Goal: Task Accomplishment & Management: Use online tool/utility

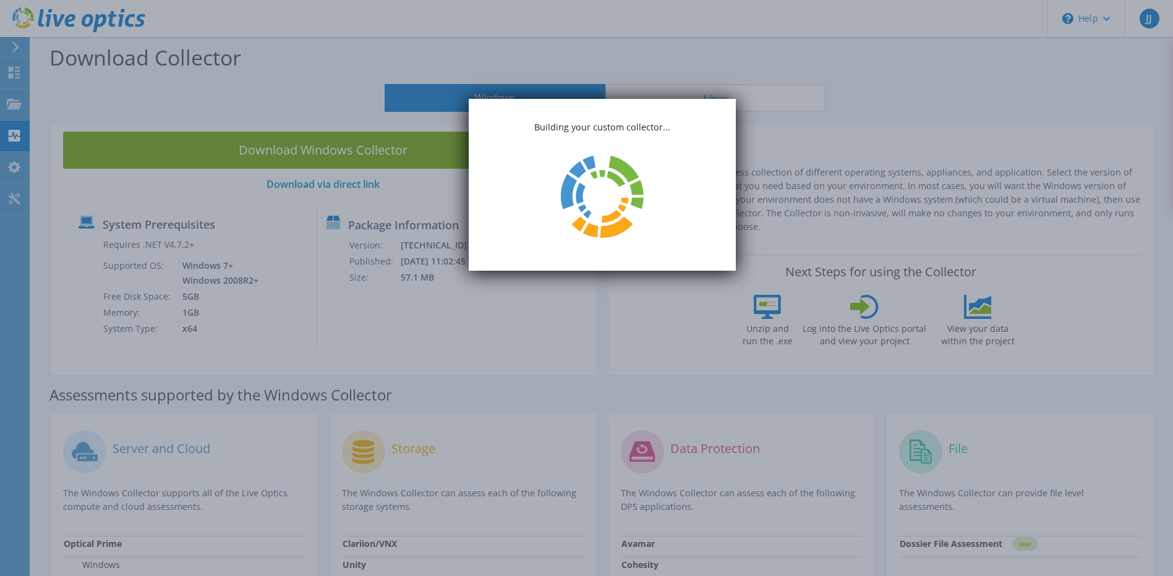
click at [618, 170] on icon at bounding box center [581, 193] width 75 height 75
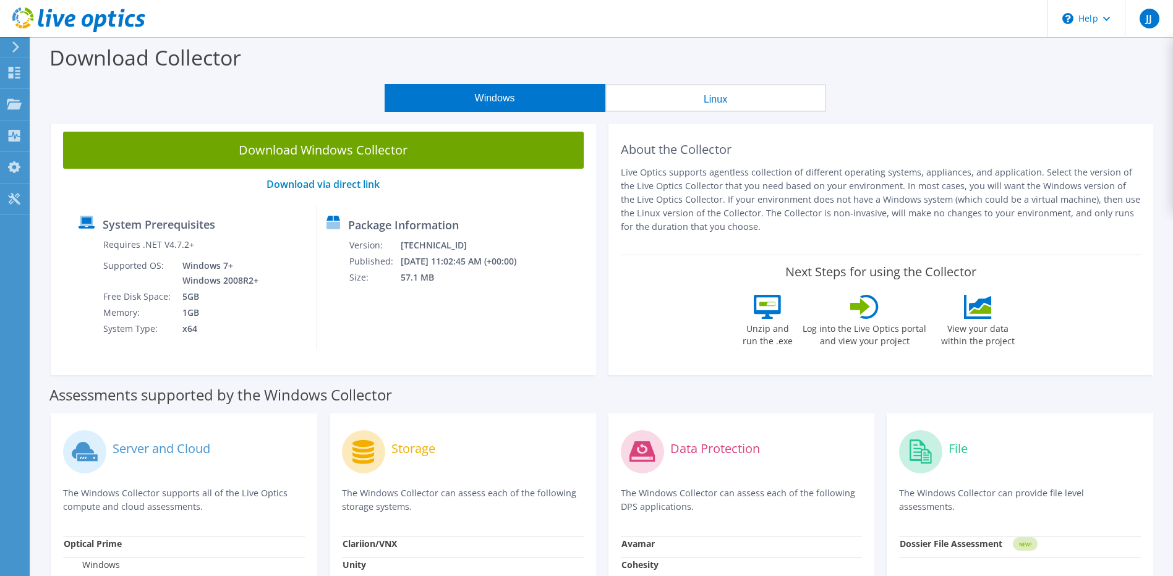
click at [980, 307] on icon at bounding box center [978, 307] width 28 height 24
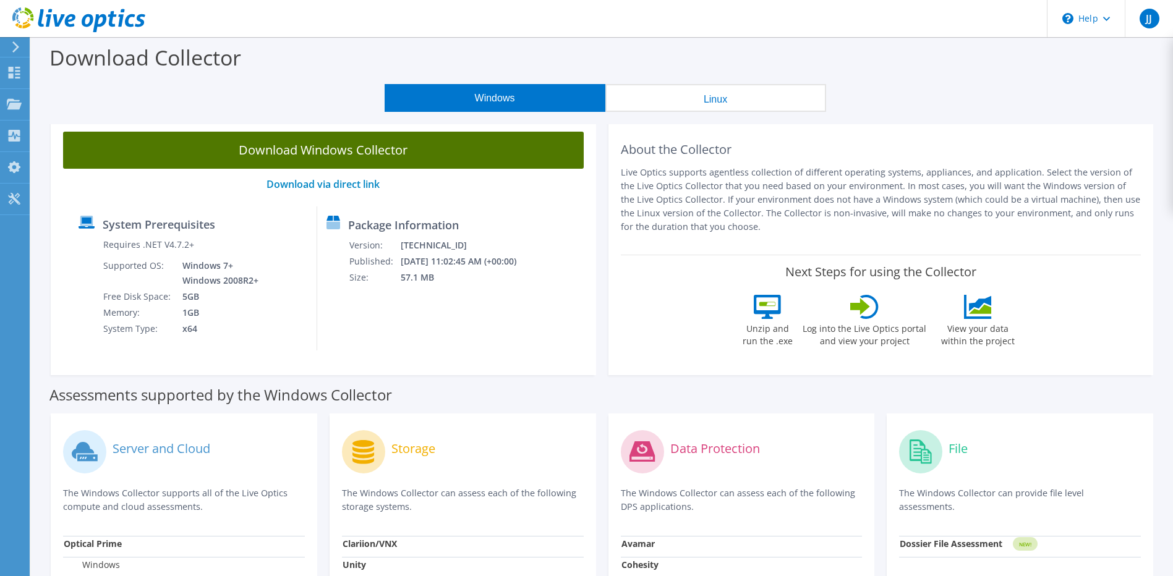
click at [332, 154] on link "Download Windows Collector" at bounding box center [323, 150] width 521 height 37
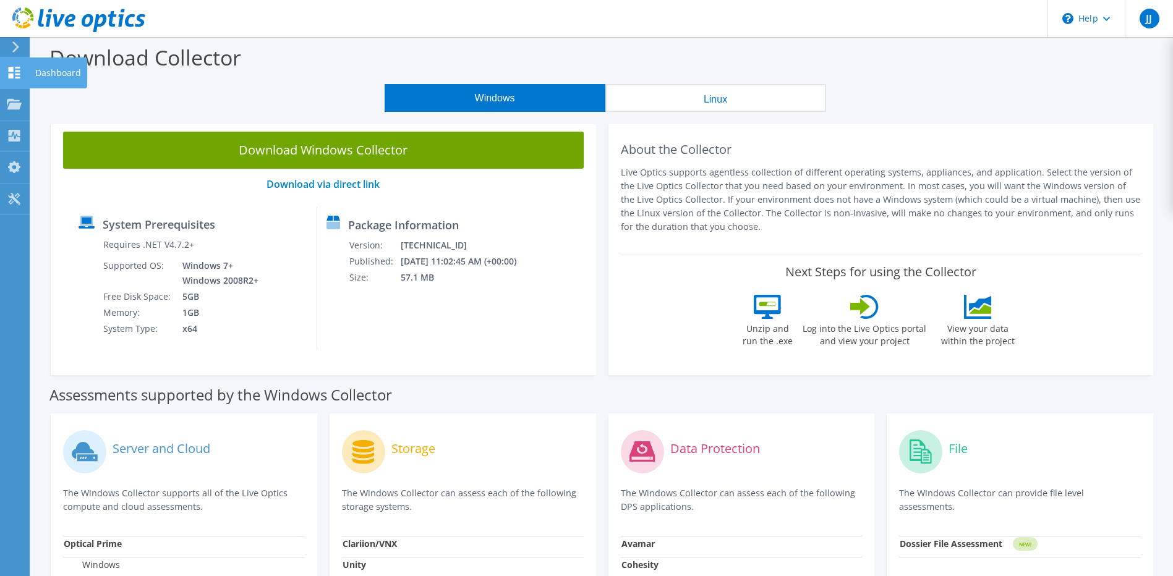
click at [15, 79] on div at bounding box center [14, 74] width 15 height 14
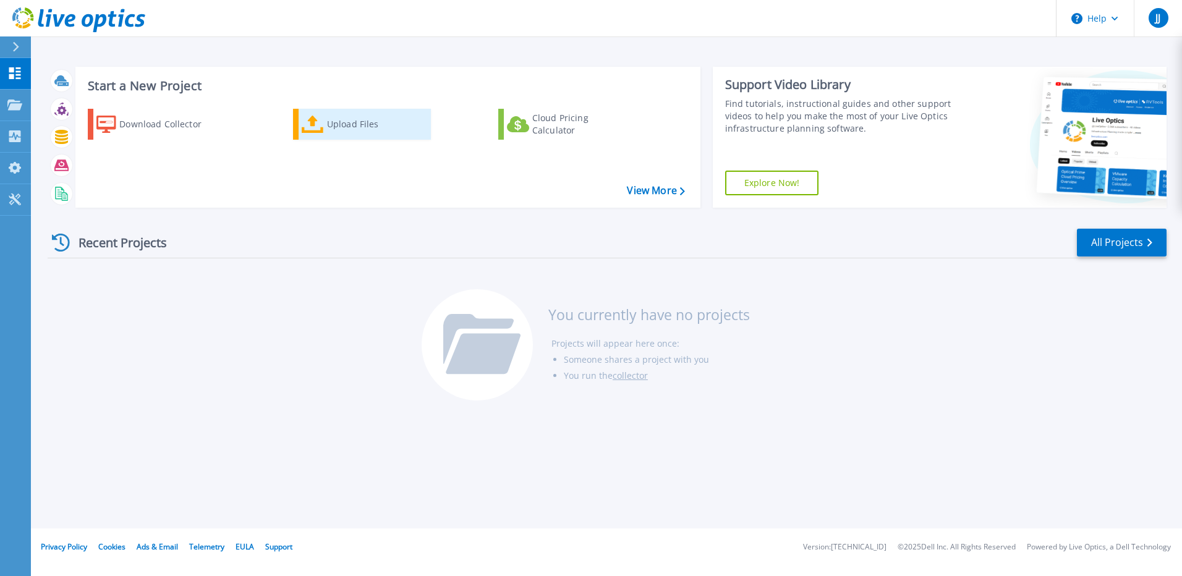
click at [337, 124] on div "Upload Files" at bounding box center [376, 124] width 99 height 25
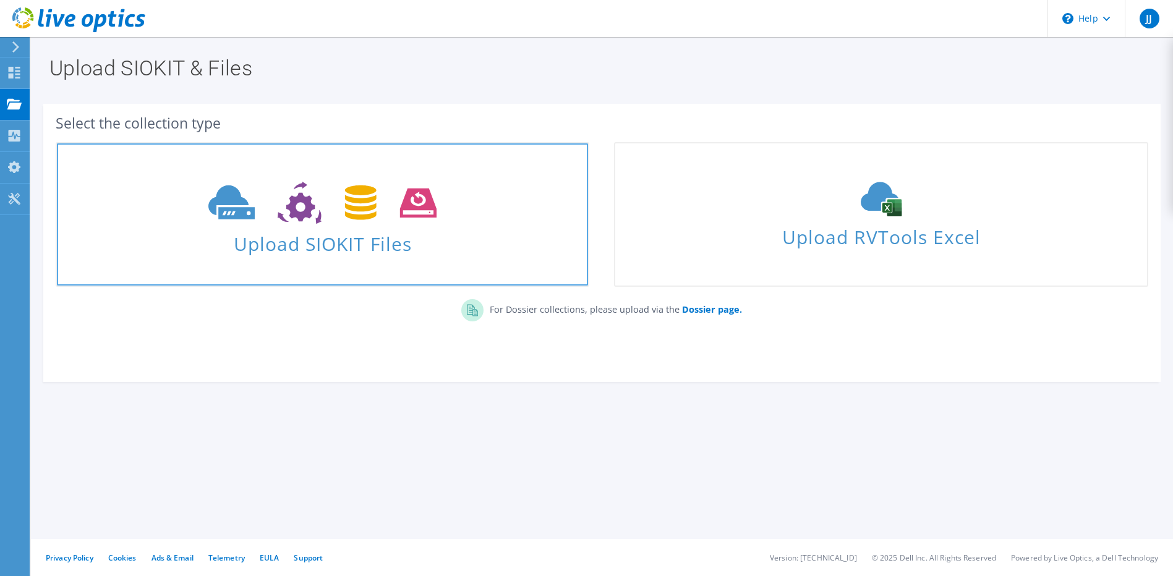
click at [272, 241] on span "Upload SIOKIT Files" at bounding box center [322, 240] width 531 height 27
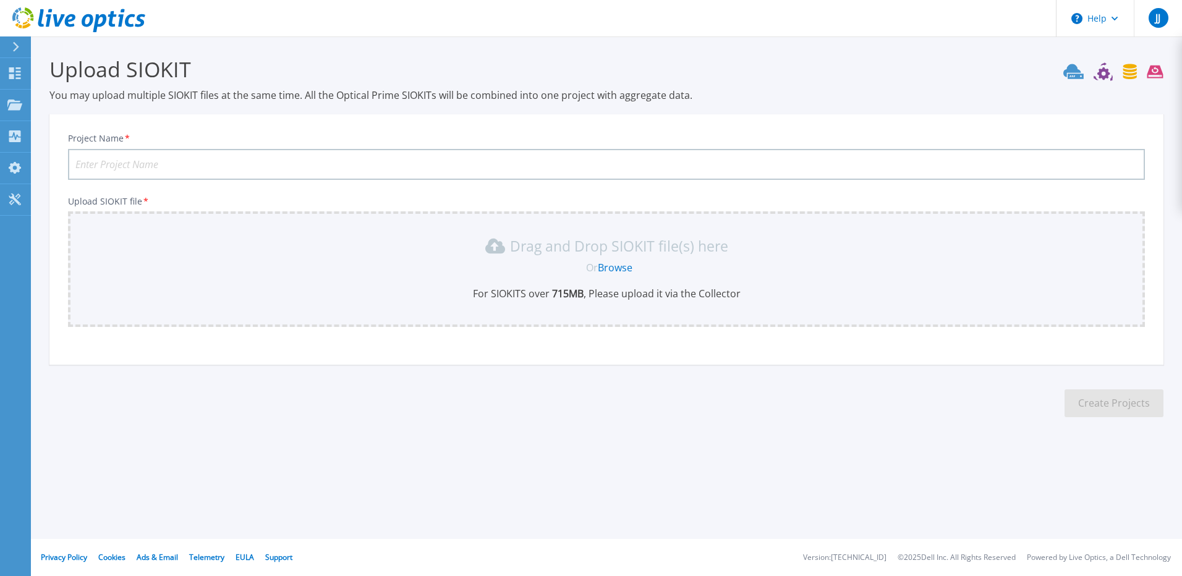
click at [142, 165] on input "Project Name *" at bounding box center [606, 164] width 1077 height 31
type input "W"
type input "Webserver2018"
click at [623, 273] on link "Browse" at bounding box center [615, 268] width 35 height 14
click at [15, 72] on icon at bounding box center [14, 73] width 15 height 12
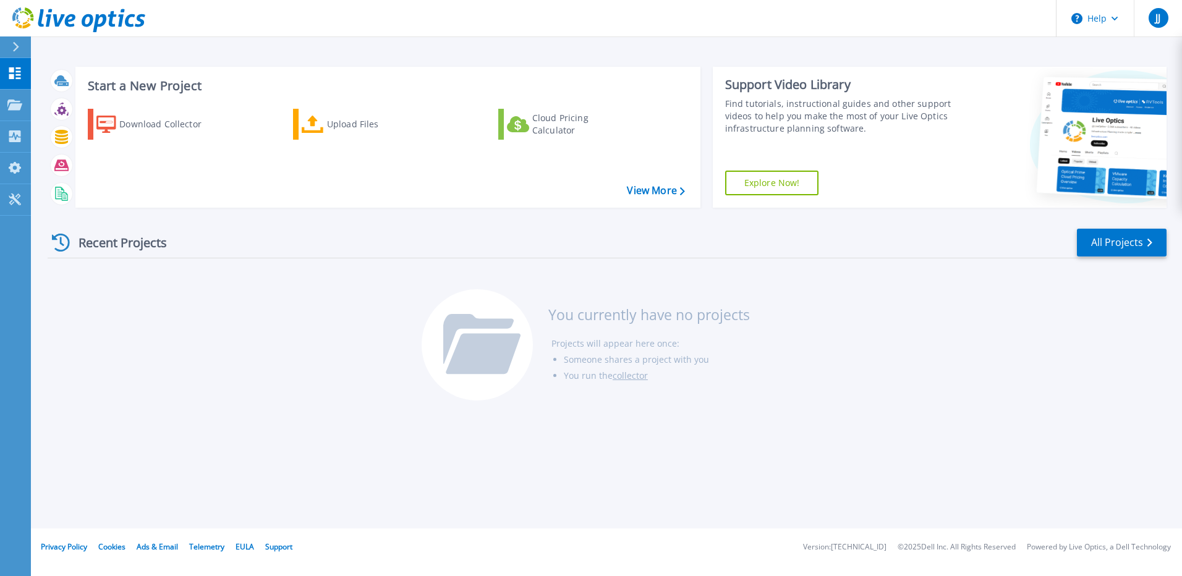
click at [118, 242] on div "Recent Projects" at bounding box center [116, 243] width 136 height 30
click at [74, 243] on div "Recent Projects" at bounding box center [116, 243] width 136 height 30
click at [664, 193] on link "View More" at bounding box center [655, 191] width 57 height 12
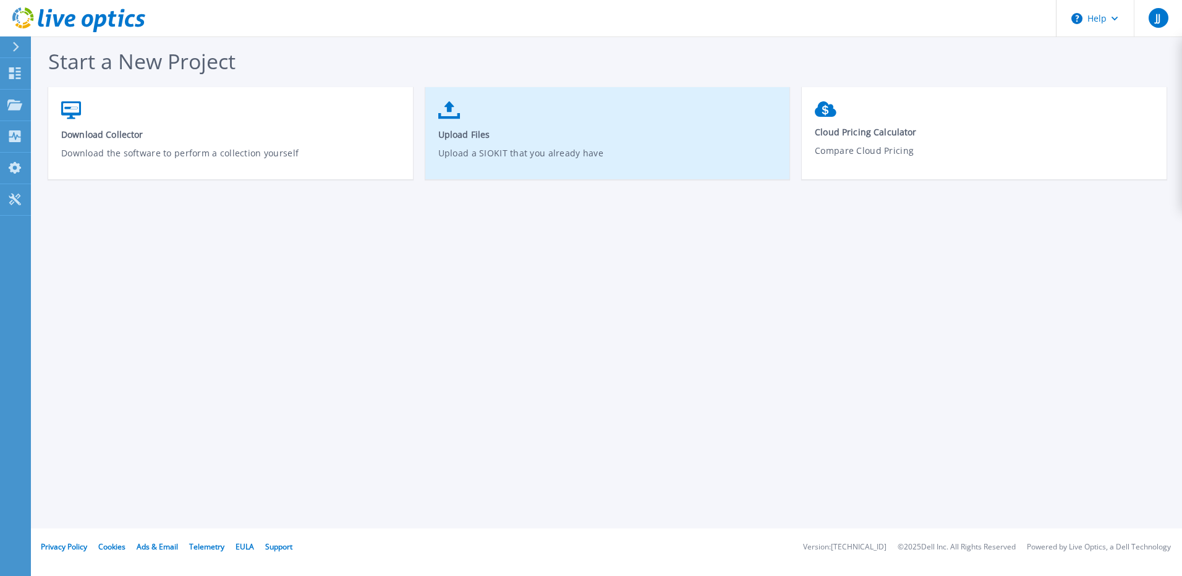
click at [482, 134] on span "Upload Files" at bounding box center [607, 135] width 339 height 12
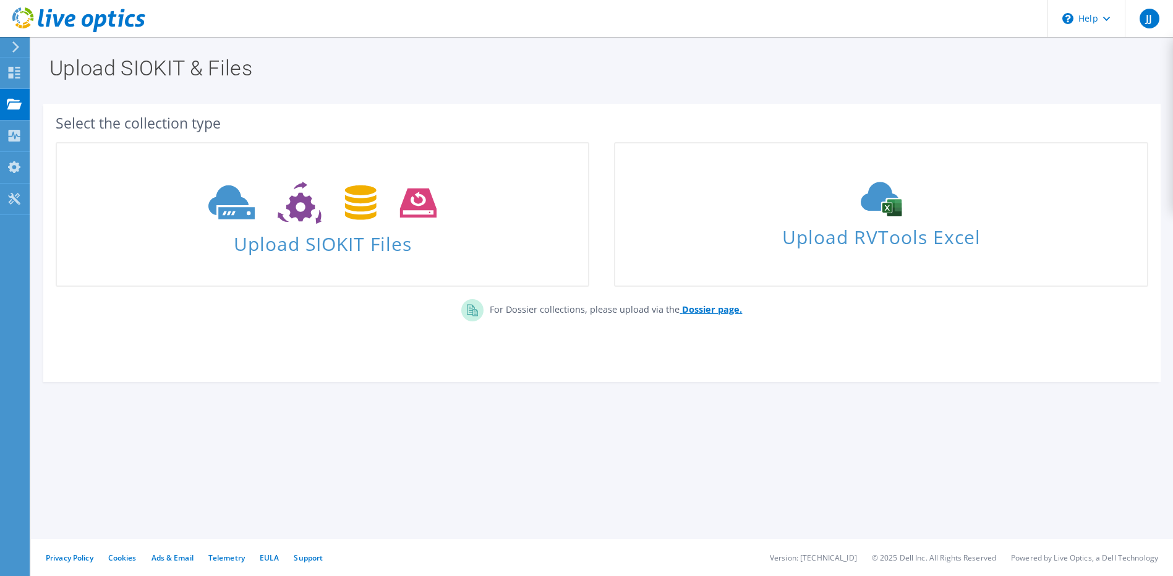
click at [707, 311] on b "Dossier page." at bounding box center [712, 310] width 60 height 12
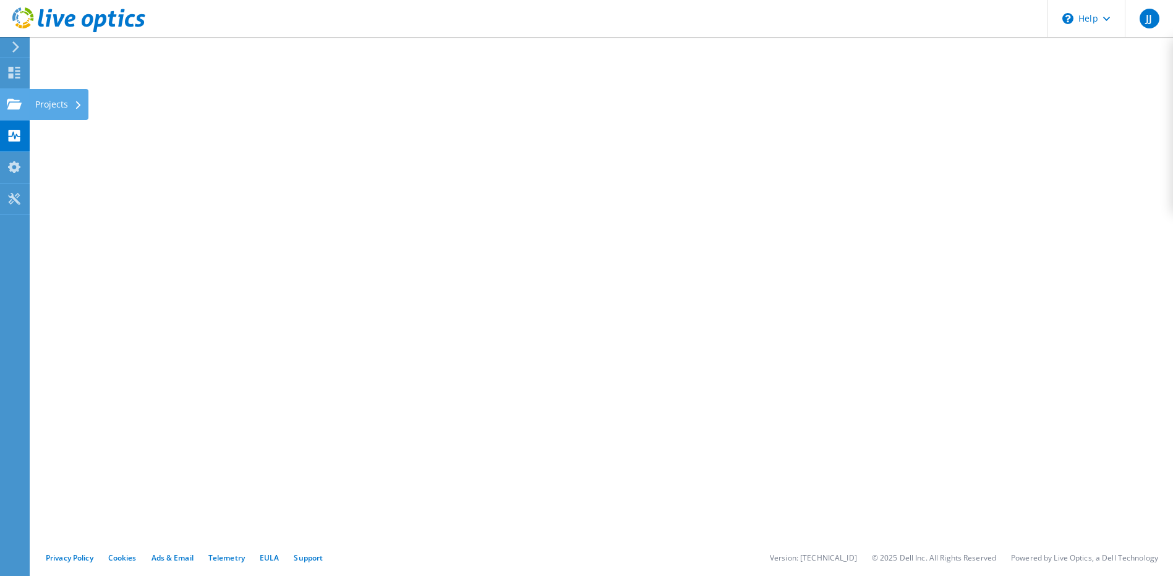
click at [12, 109] on use at bounding box center [14, 103] width 15 height 11
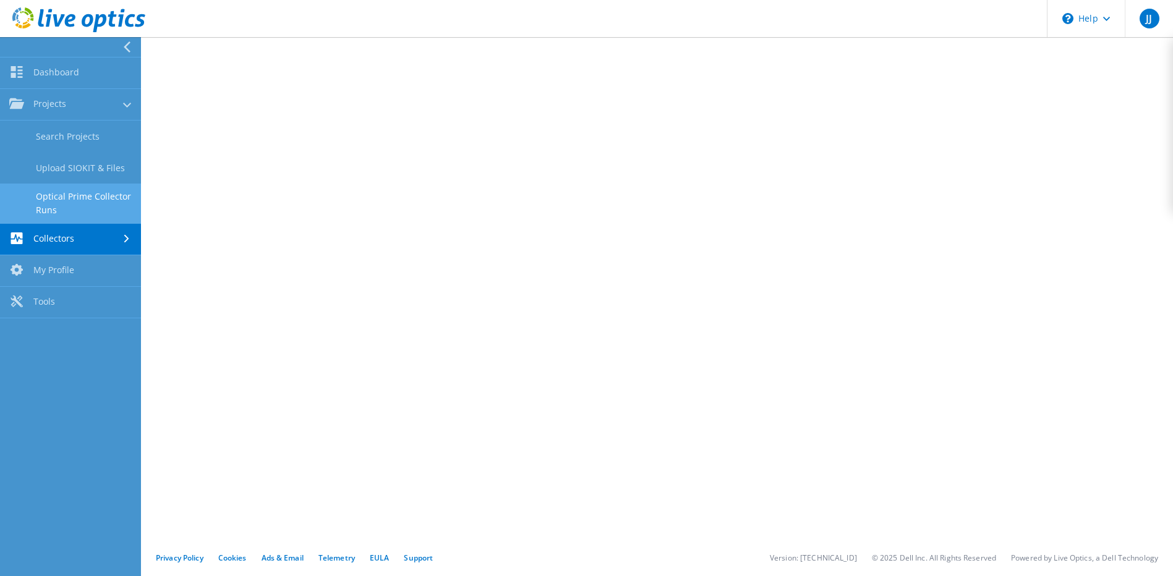
click at [77, 193] on link "Optical Prime Collector Runs" at bounding box center [70, 204] width 141 height 40
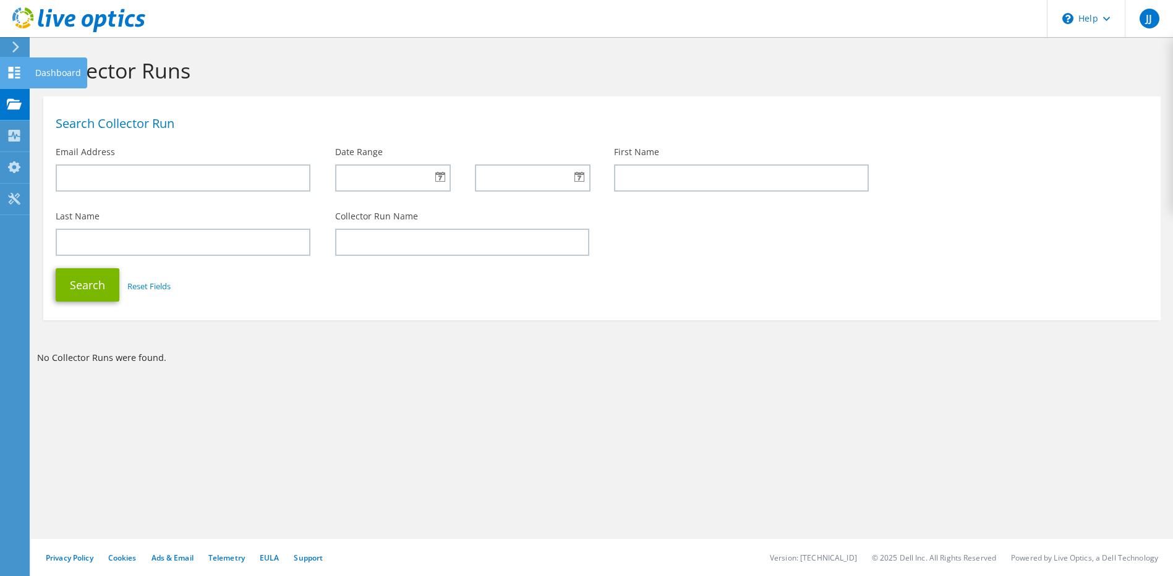
click at [14, 71] on icon at bounding box center [14, 73] width 15 height 12
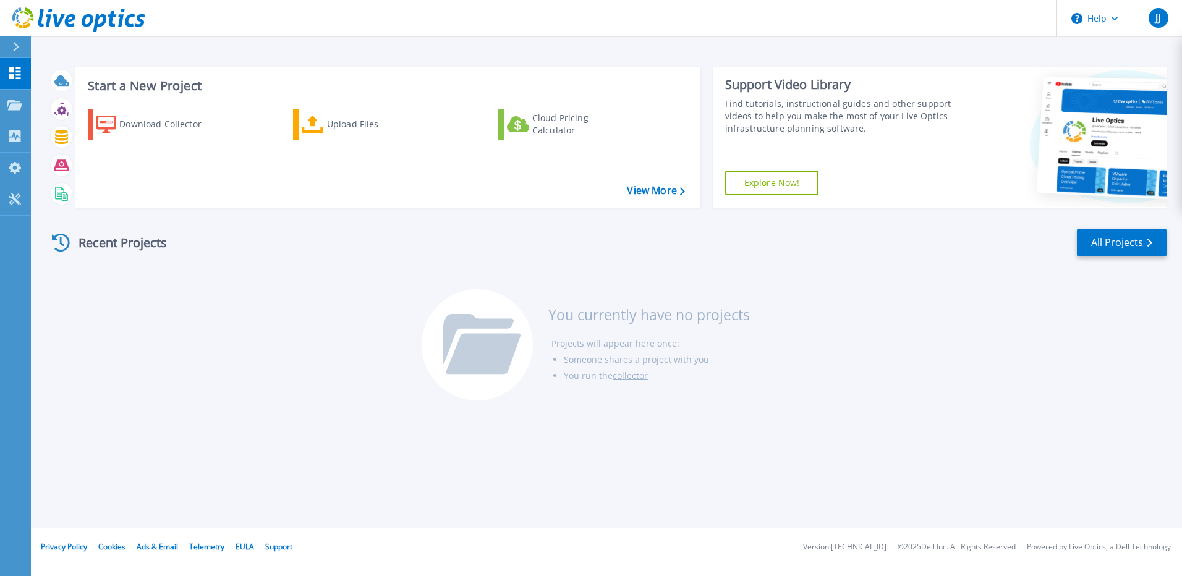
click at [130, 245] on div "Recent Projects" at bounding box center [116, 243] width 136 height 30
click at [63, 239] on icon at bounding box center [61, 243] width 18 height 18
click at [630, 378] on link "collector" at bounding box center [630, 376] width 35 height 12
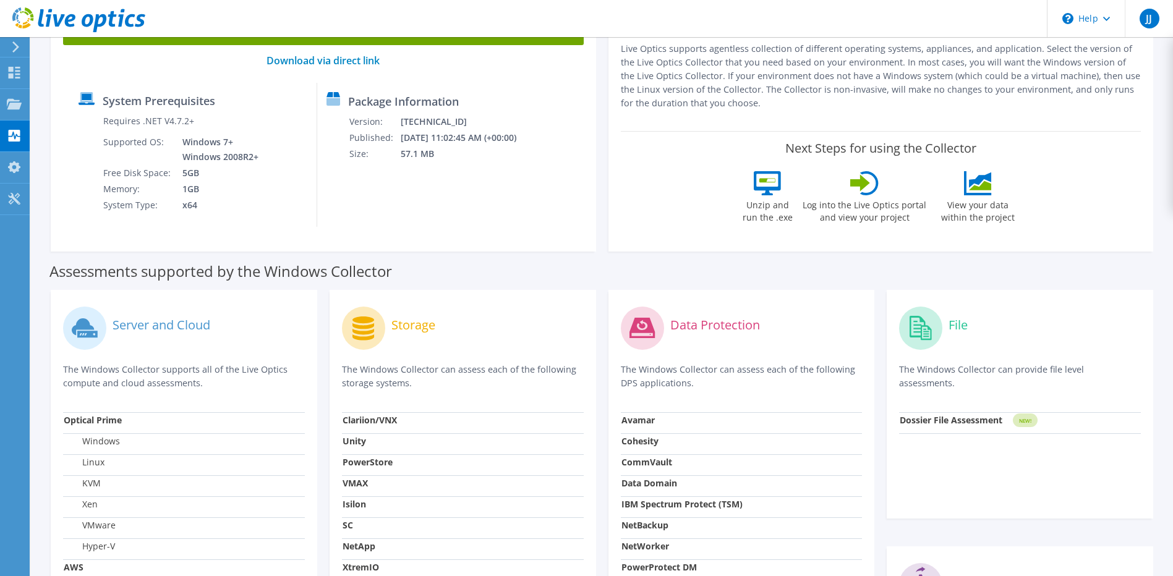
scroll to position [185, 0]
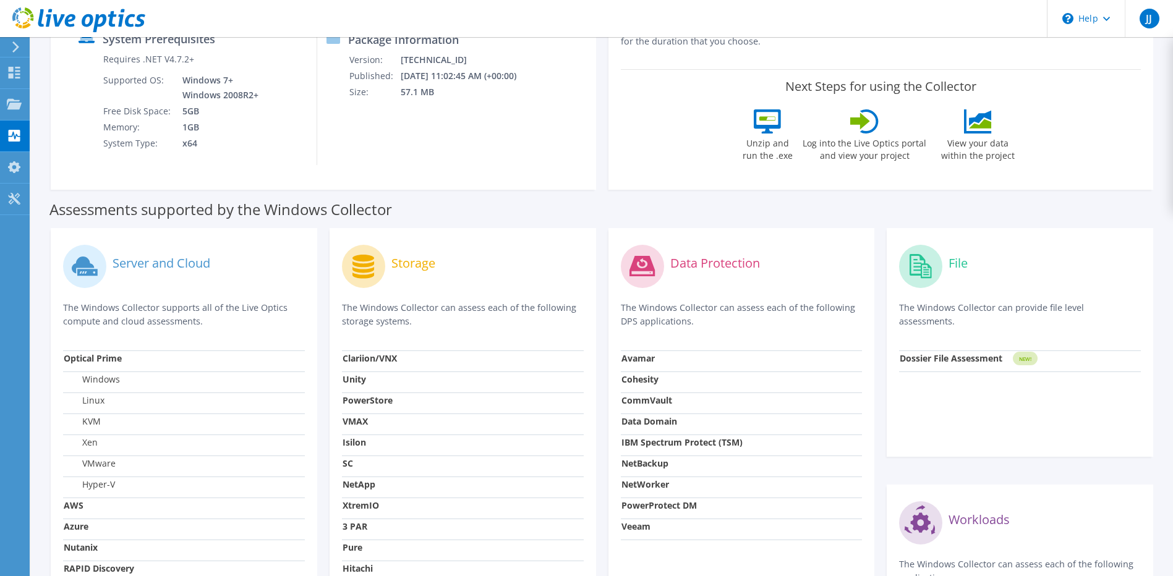
click at [392, 239] on div "Storage The Windows Collector can assess each of the following storage systems.…" at bounding box center [463, 470] width 266 height 485
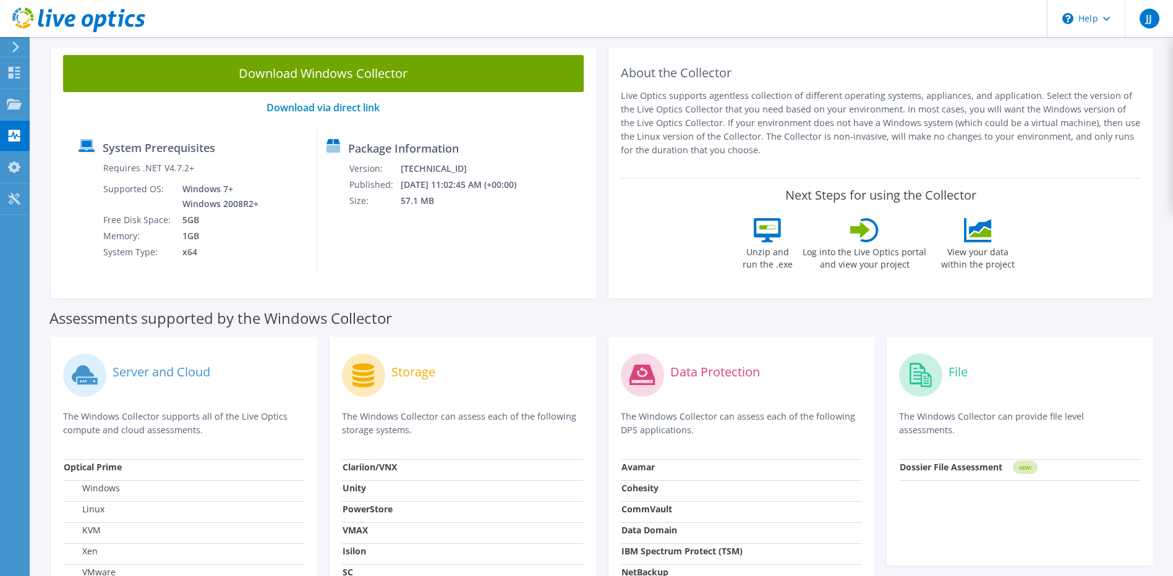
scroll to position [0, 0]
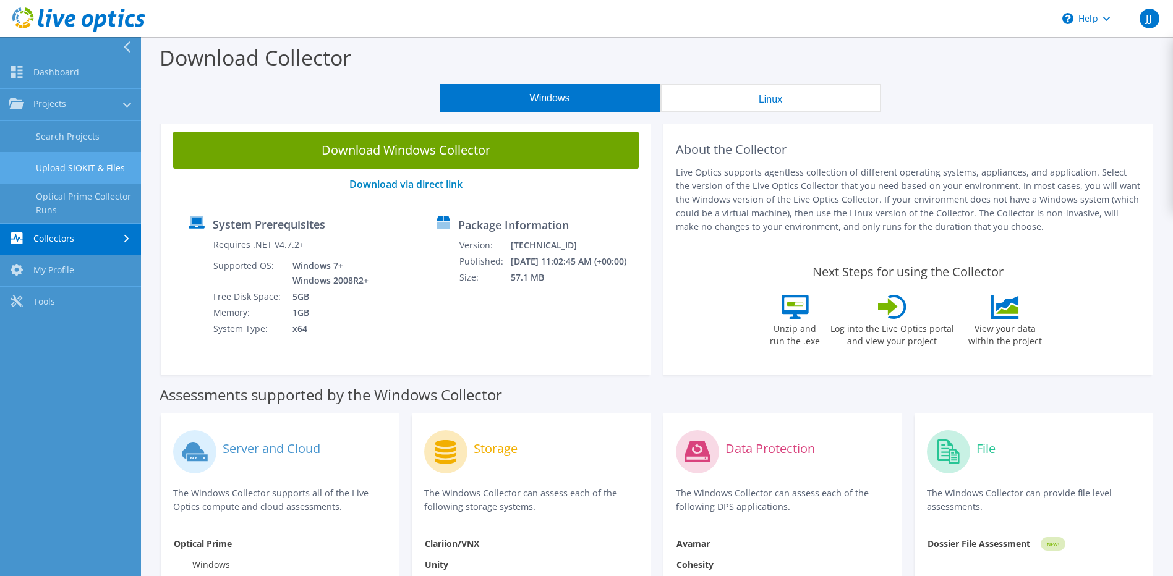
click at [70, 171] on link "Upload SIOKIT & Files" at bounding box center [70, 168] width 141 height 32
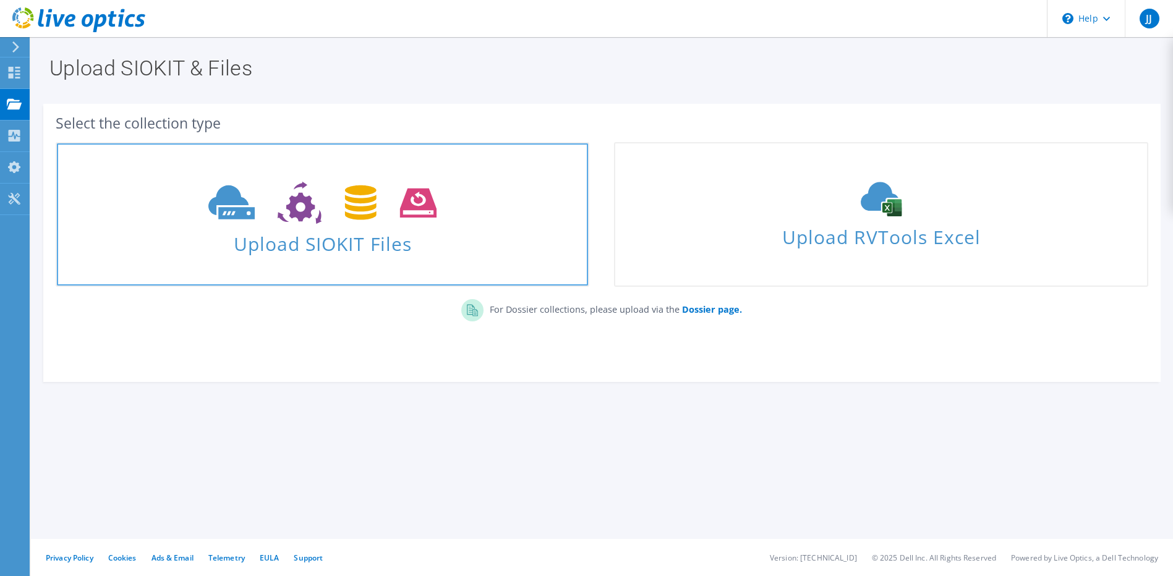
click at [353, 202] on use at bounding box center [322, 203] width 228 height 43
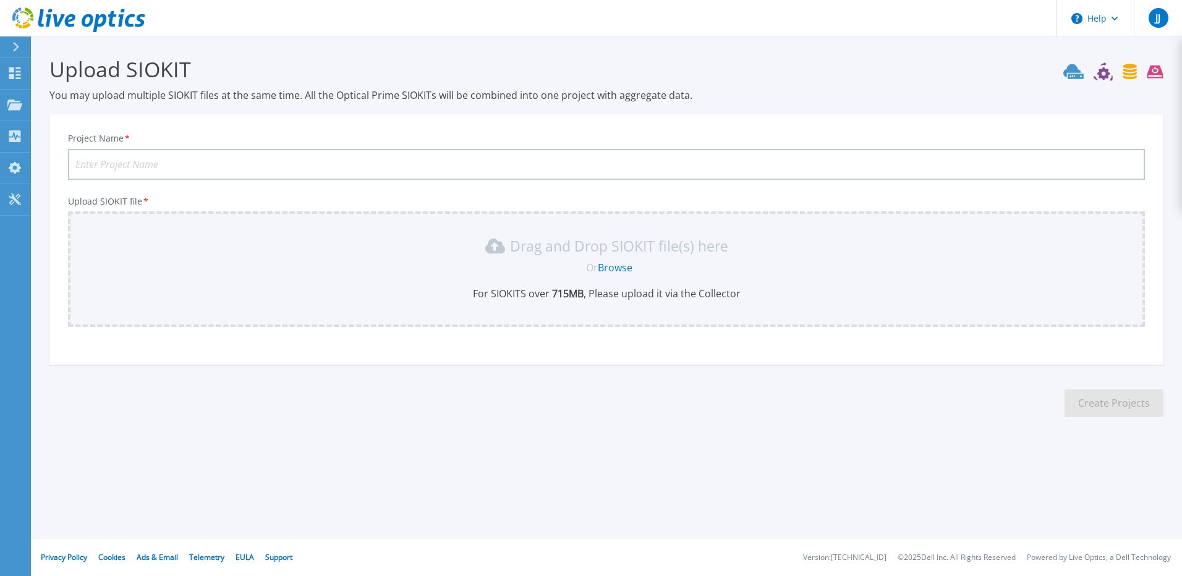
click at [625, 271] on link "Browse" at bounding box center [615, 268] width 35 height 14
click at [14, 102] on icon at bounding box center [14, 105] width 15 height 11
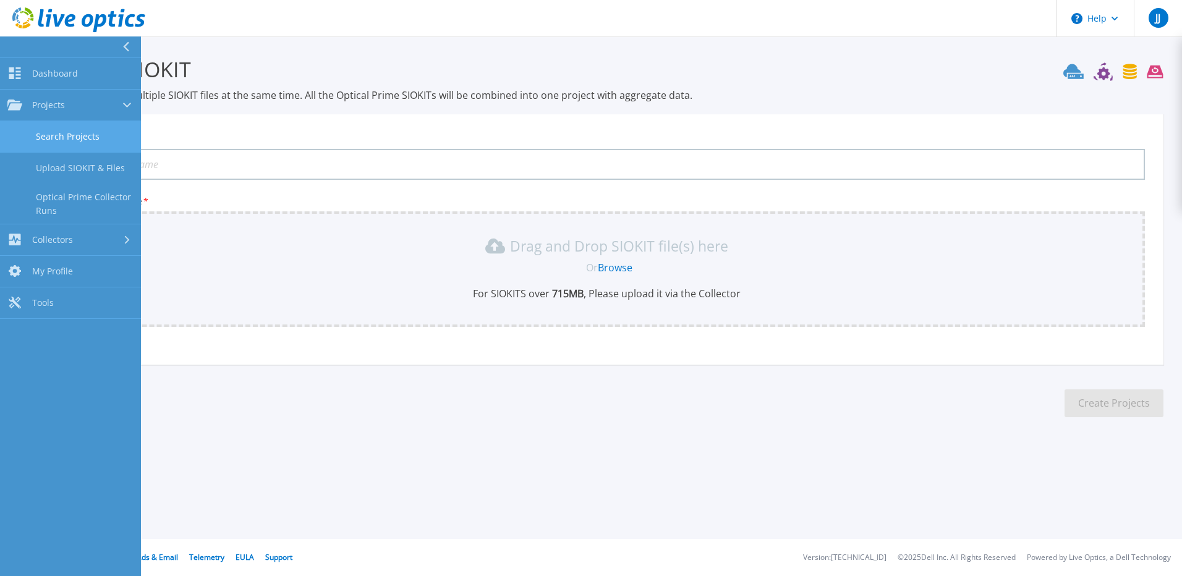
click at [61, 135] on link "Search Projects" at bounding box center [70, 137] width 141 height 32
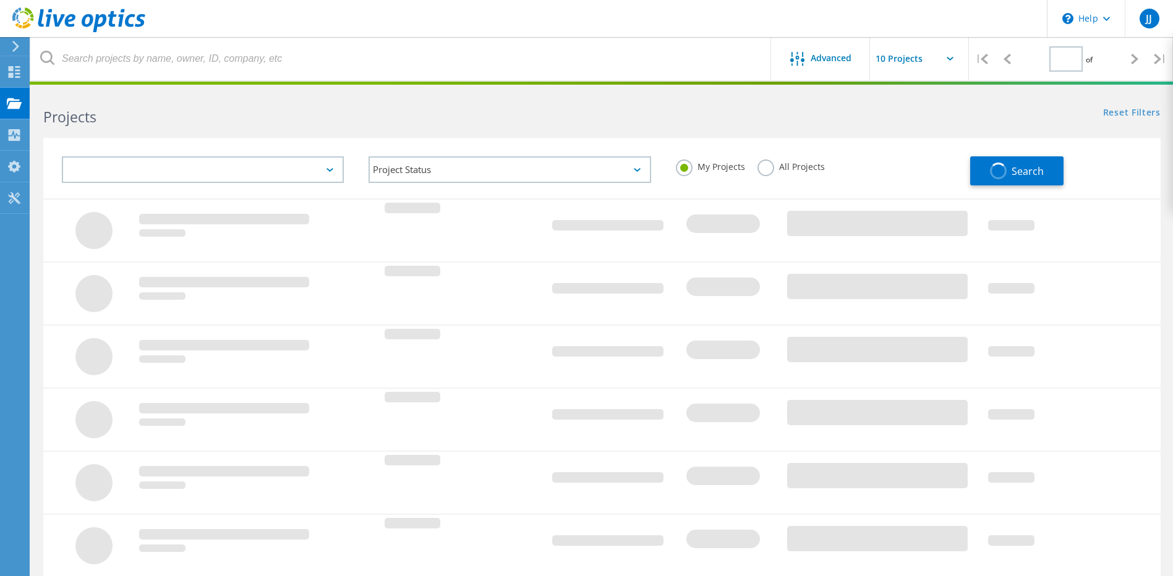
type input "1"
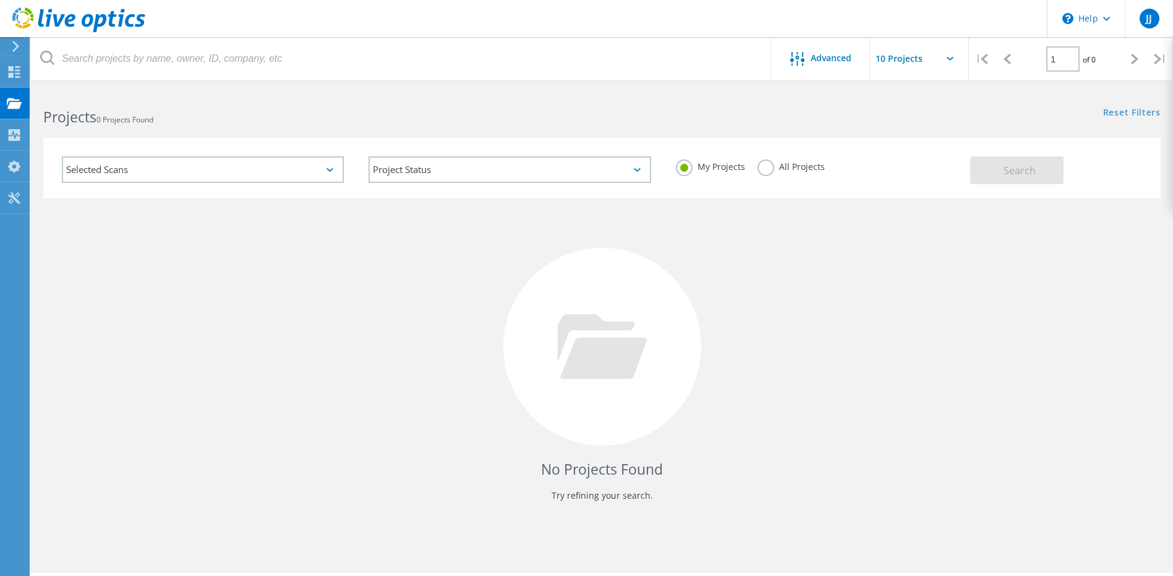
click at [111, 162] on div "Selected Scans" at bounding box center [203, 169] width 282 height 27
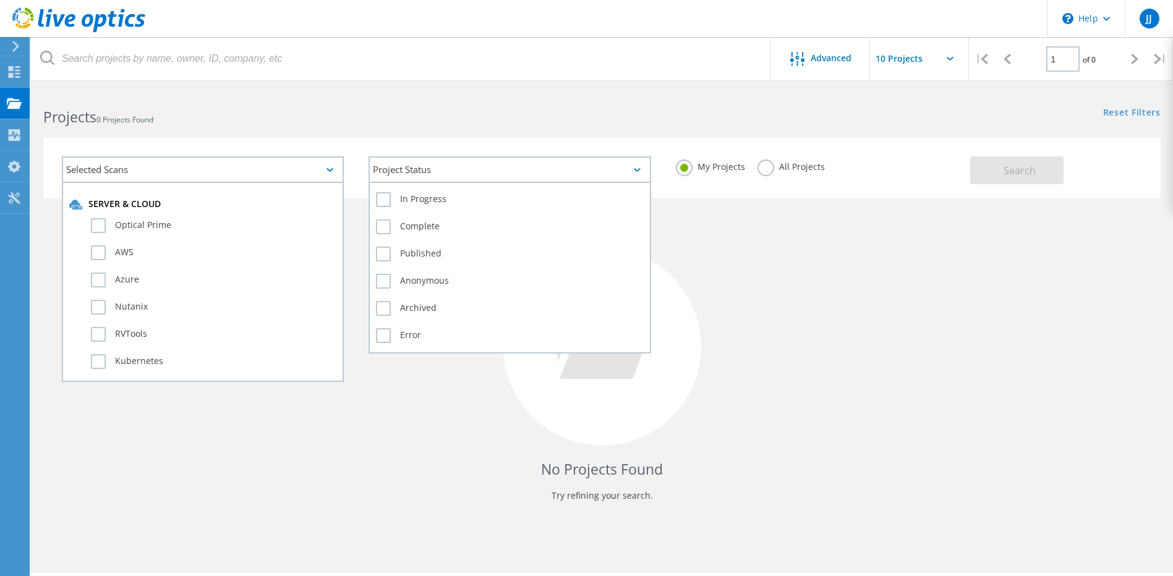
click at [404, 169] on div "Project Status" at bounding box center [509, 169] width 282 height 27
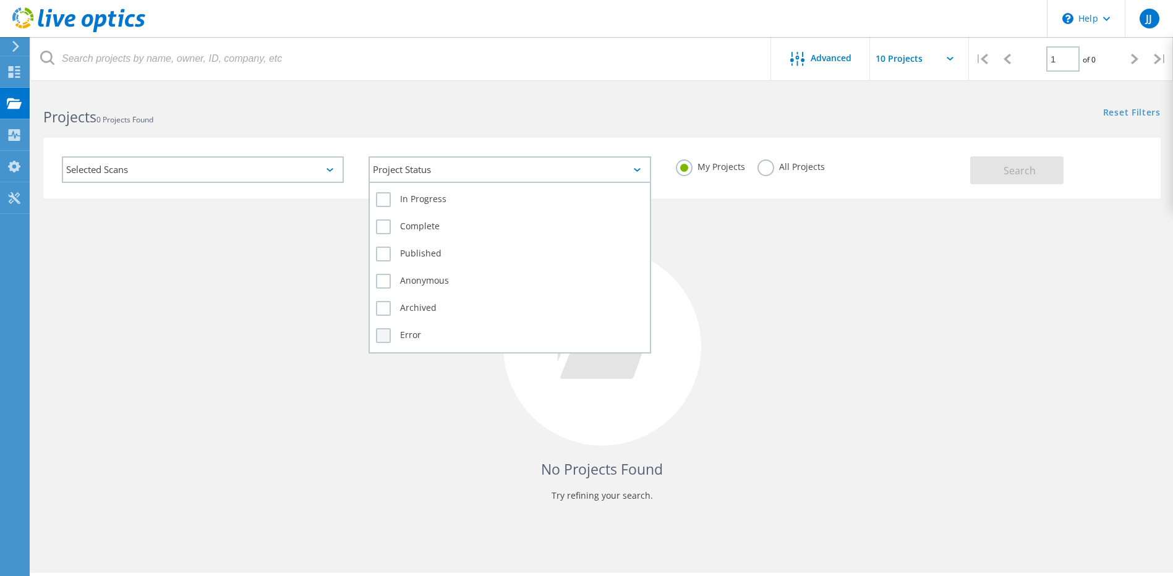
click at [382, 341] on label "Error" at bounding box center [509, 335] width 267 height 15
click at [0, 0] on input "Error" at bounding box center [0, 0] width 0 height 0
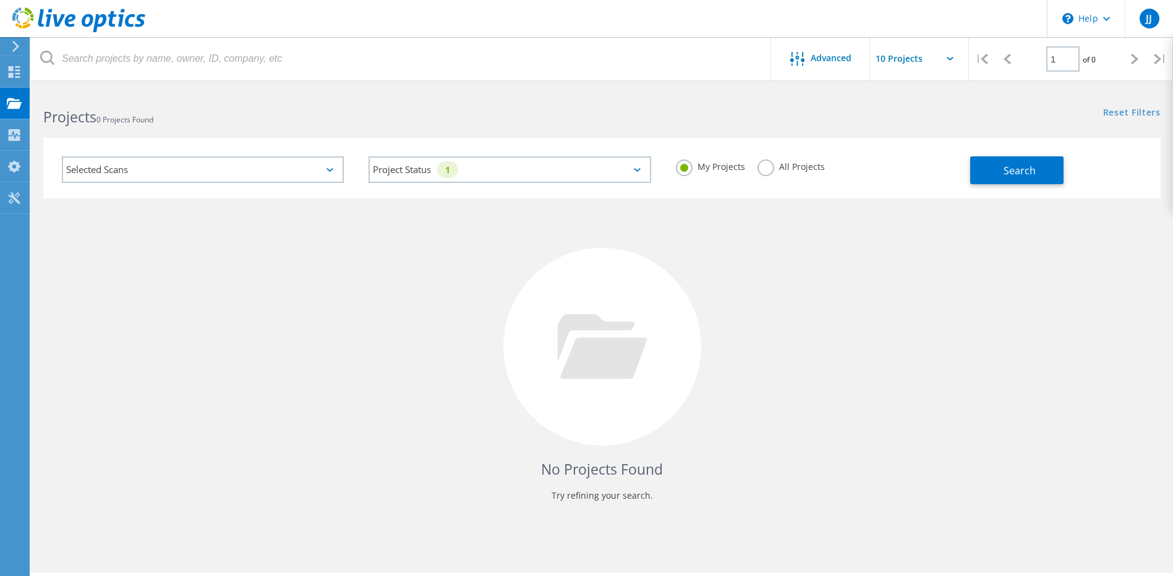
click at [798, 164] on label "All Projects" at bounding box center [790, 166] width 67 height 12
click at [0, 0] on input "All Projects" at bounding box center [0, 0] width 0 height 0
click at [19, 142] on div at bounding box center [14, 137] width 15 height 14
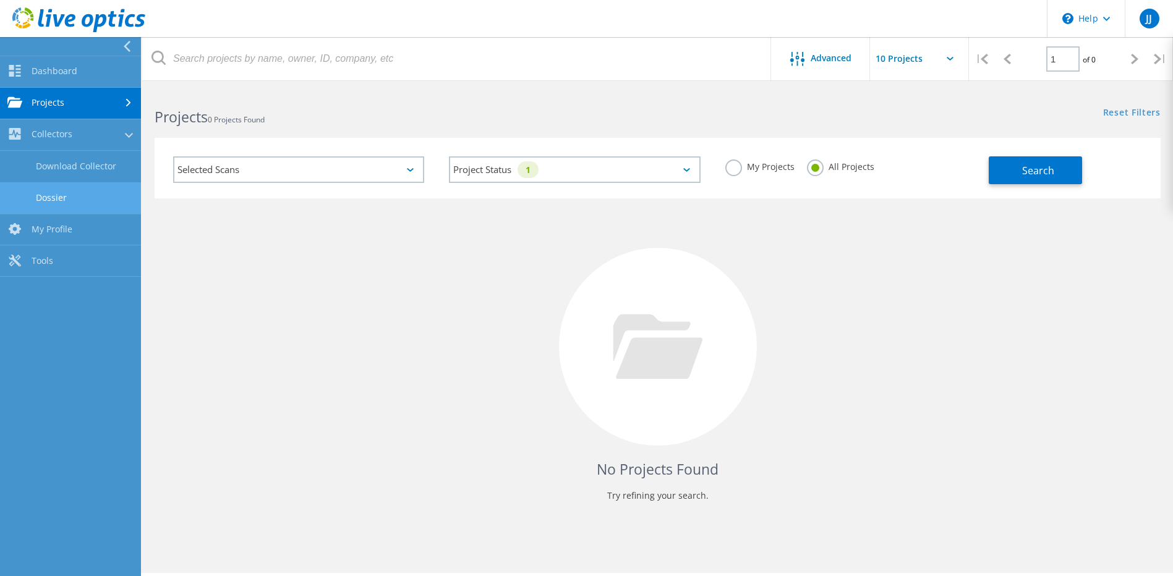
click at [58, 200] on link "Dossier" at bounding box center [70, 198] width 141 height 32
